Goal: Find specific page/section: Find specific page/section

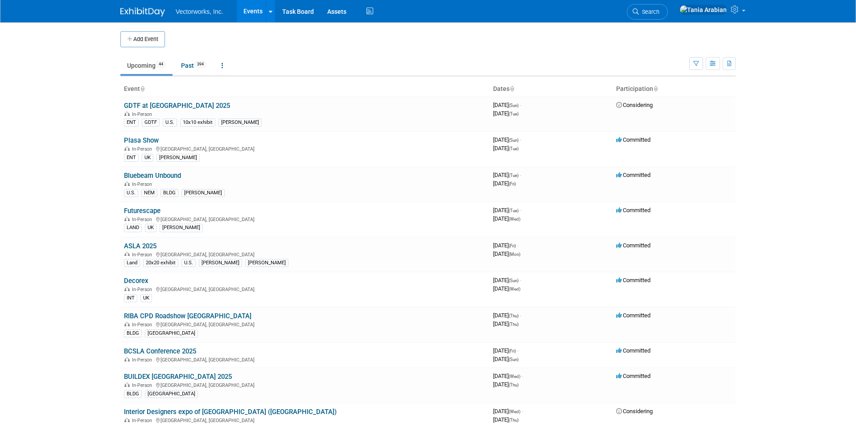
click at [337, 62] on ul "Upcoming 44 Past 394 All Events 438 Past and Upcoming Grouped Annually Events g…" at bounding box center [404, 66] width 569 height 20
click at [193, 66] on link "Past 394" at bounding box center [193, 65] width 39 height 17
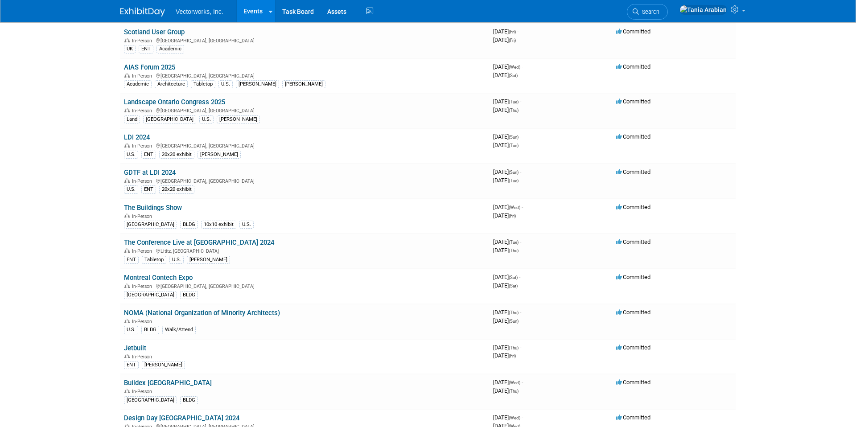
scroll to position [1323, 0]
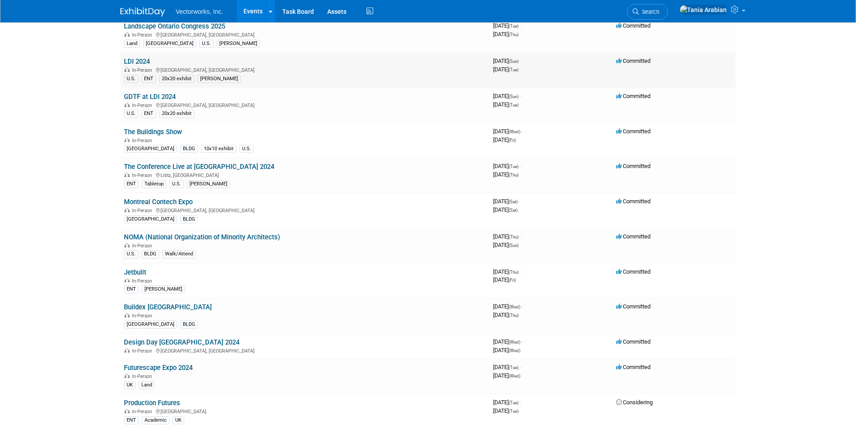
click at [141, 65] on link "LDI 2024" at bounding box center [137, 61] width 26 height 8
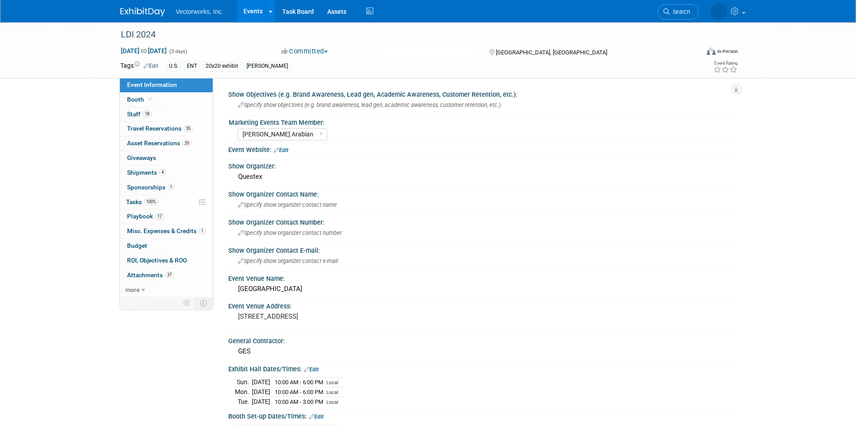
select select "Tania Arabian"
click at [138, 98] on span "Booth" at bounding box center [140, 99] width 27 height 7
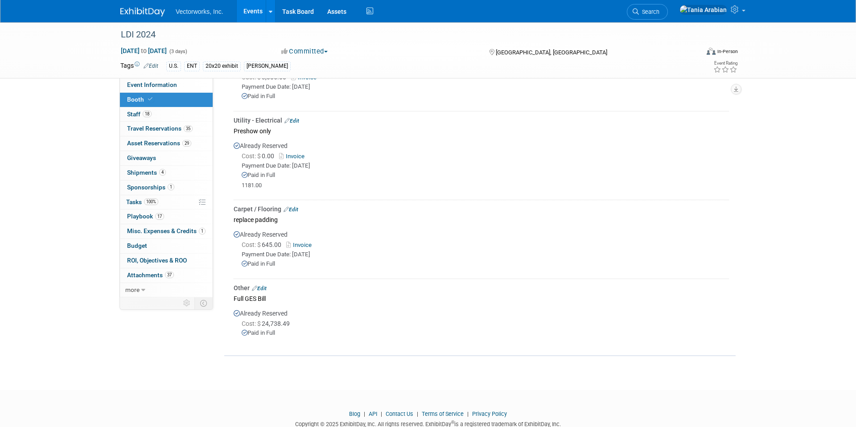
scroll to position [659, 0]
